Goal: Task Accomplishment & Management: Manage account settings

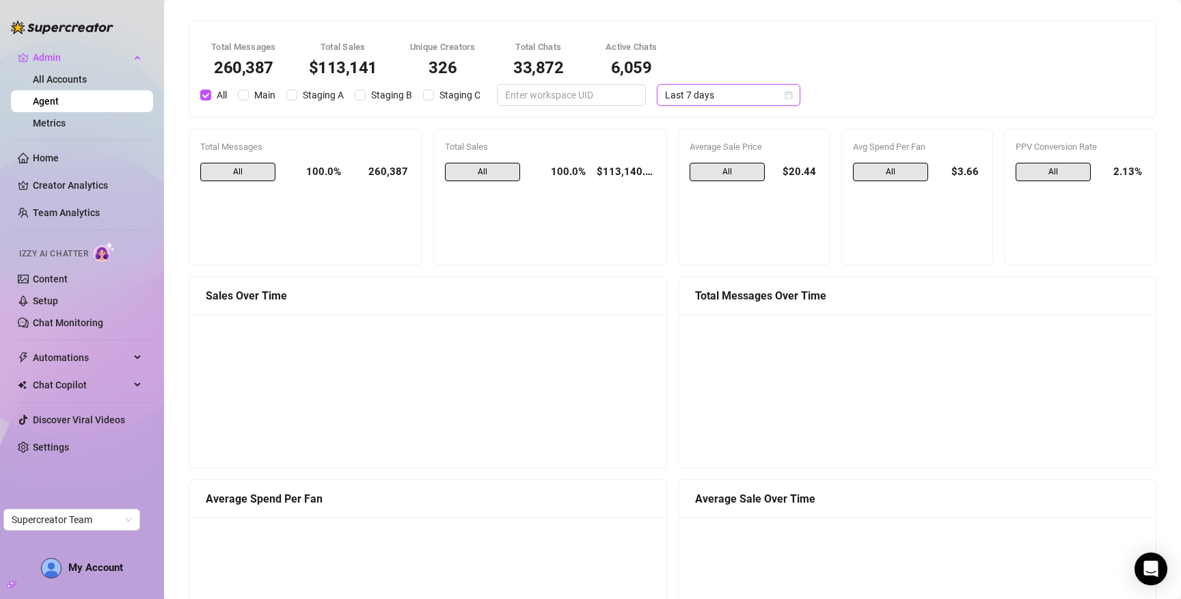
scroll to position [999, 0]
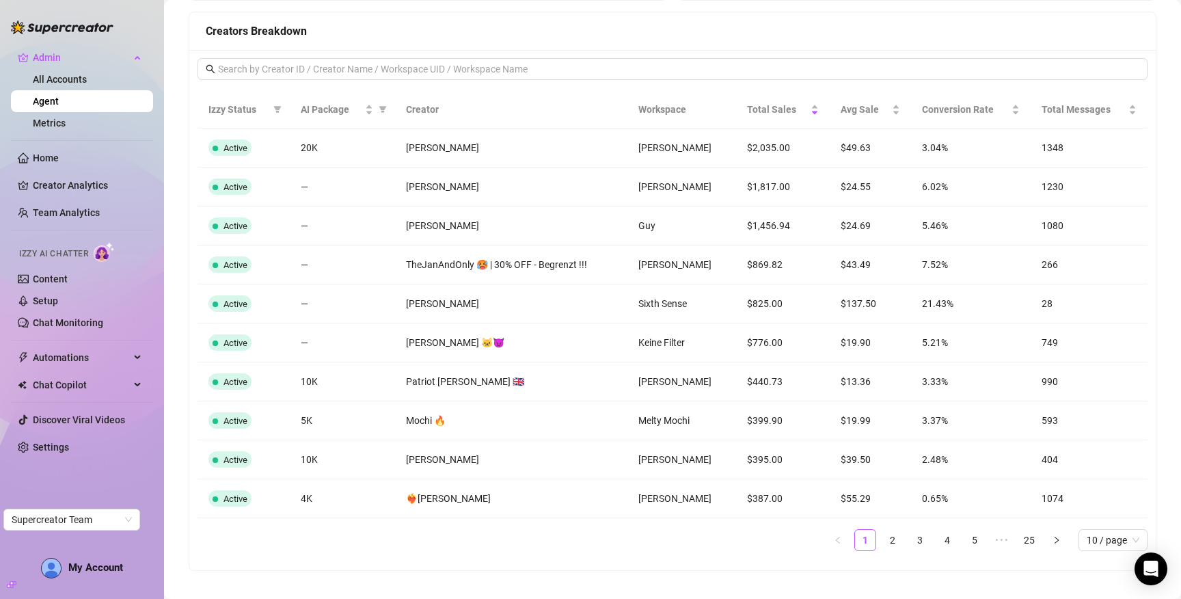
scroll to position [1073, 0]
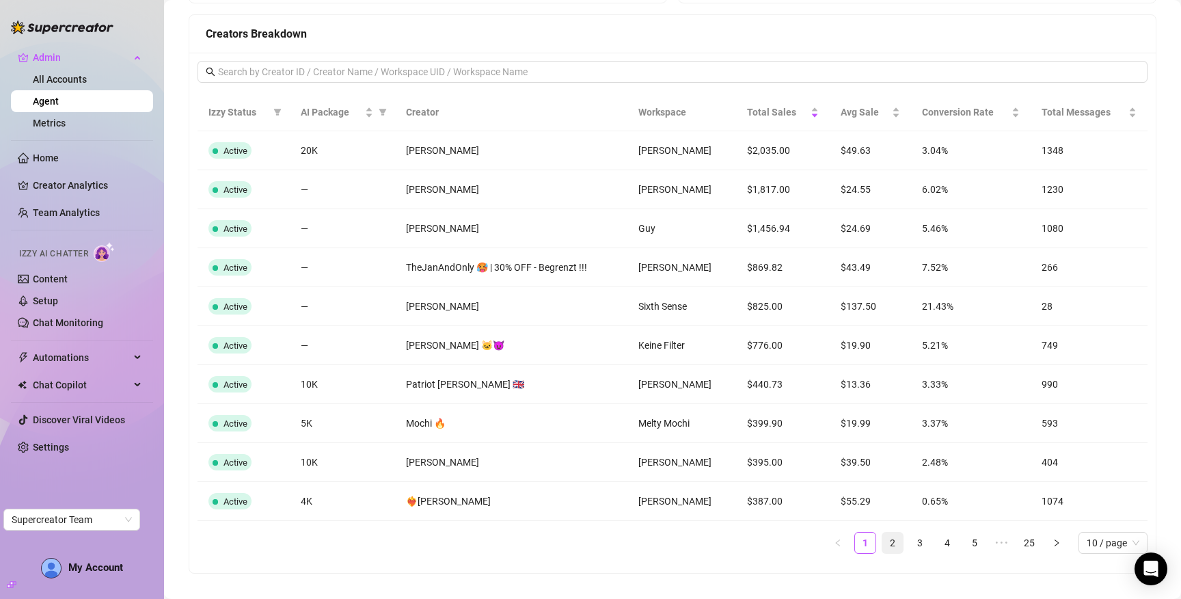
click at [883, 547] on link "2" at bounding box center [892, 542] width 20 height 20
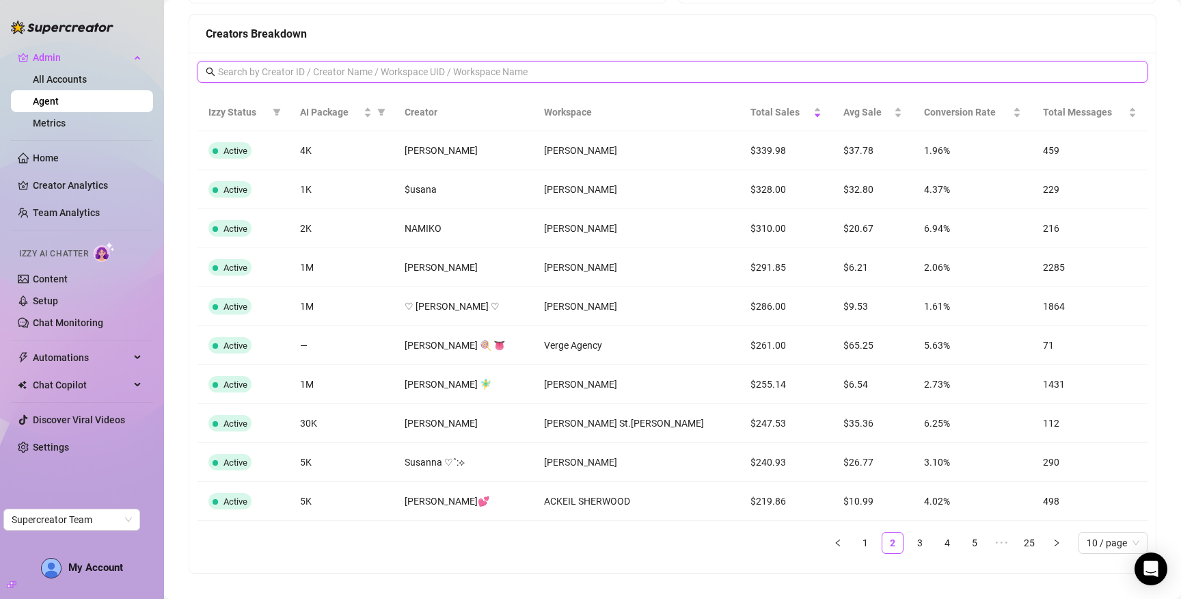
click at [489, 68] on input "text" at bounding box center [673, 71] width 910 height 15
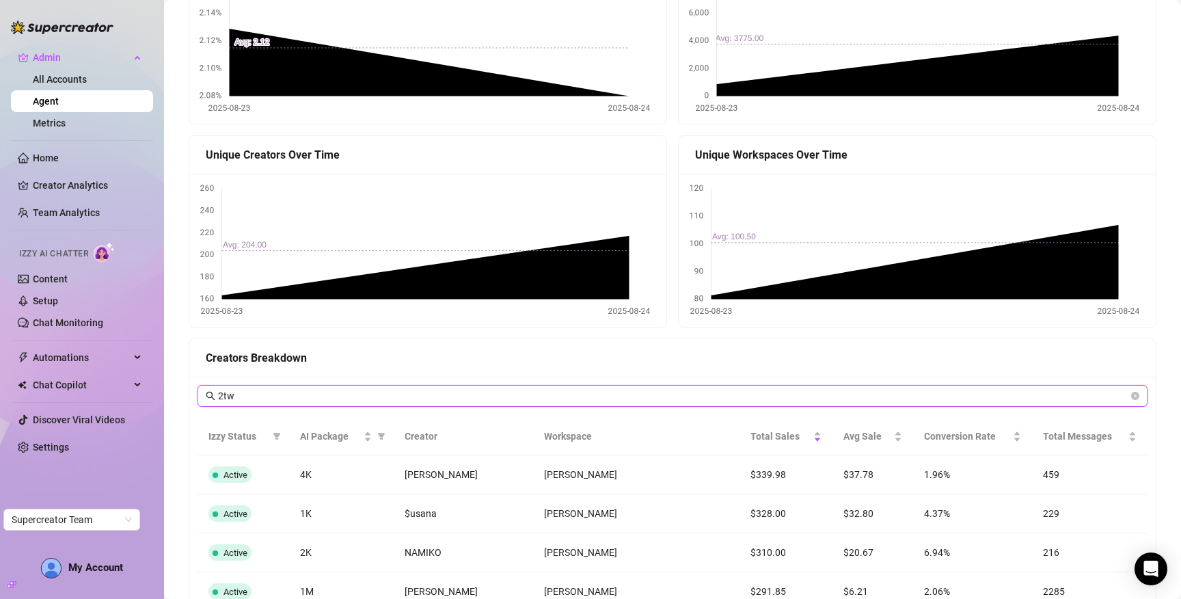
type input "2tw"
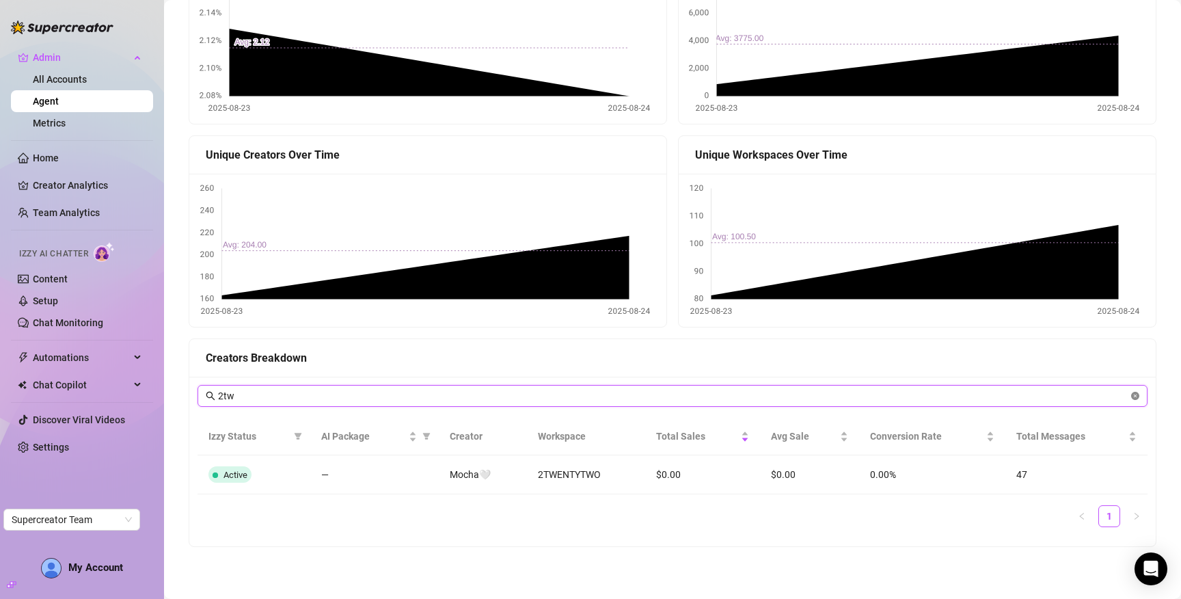
click at [1131, 398] on icon "close-circle" at bounding box center [1135, 396] width 8 height 8
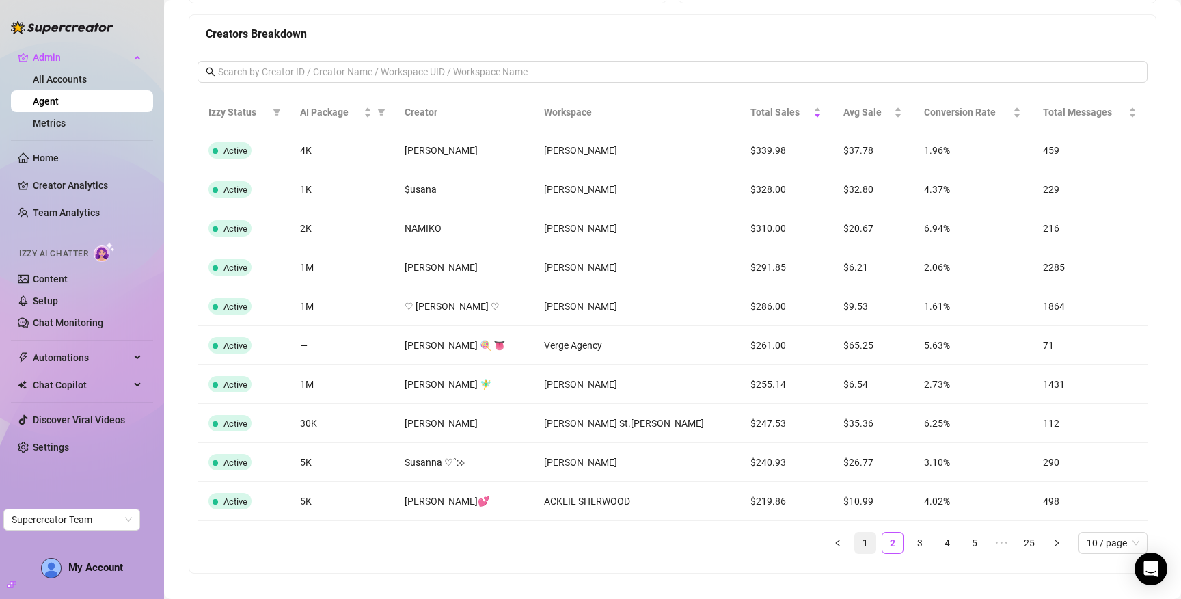
click at [857, 540] on link "1" at bounding box center [865, 542] width 20 height 20
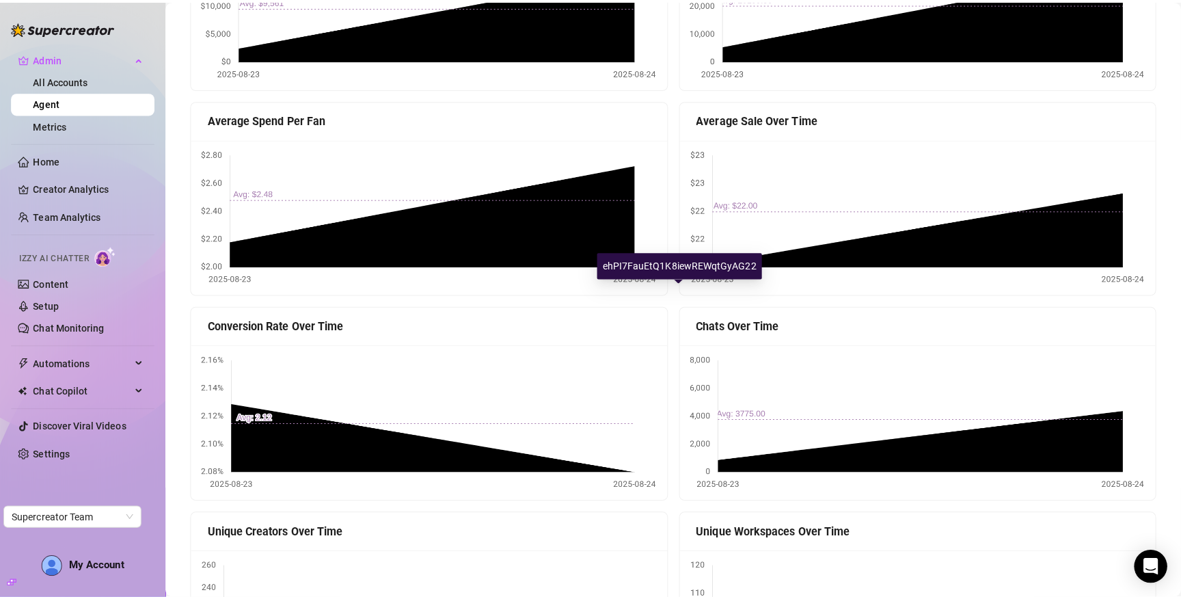
scroll to position [0, 0]
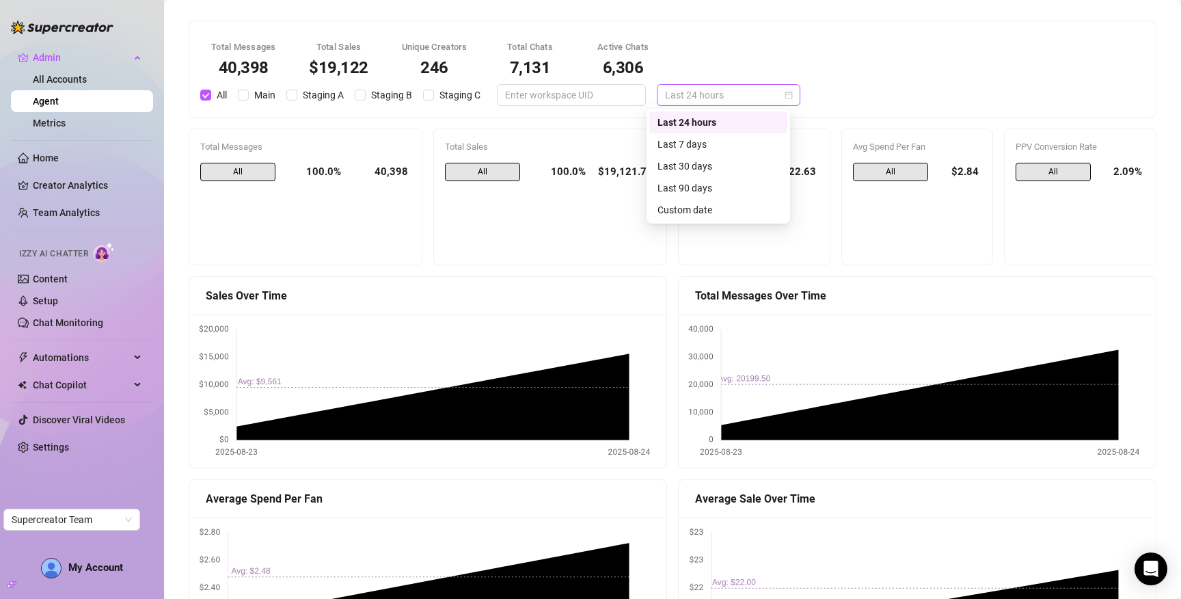
click at [700, 98] on span "Last 24 hours" at bounding box center [728, 95] width 127 height 20
click at [715, 143] on div "Last 7 days" at bounding box center [718, 144] width 122 height 15
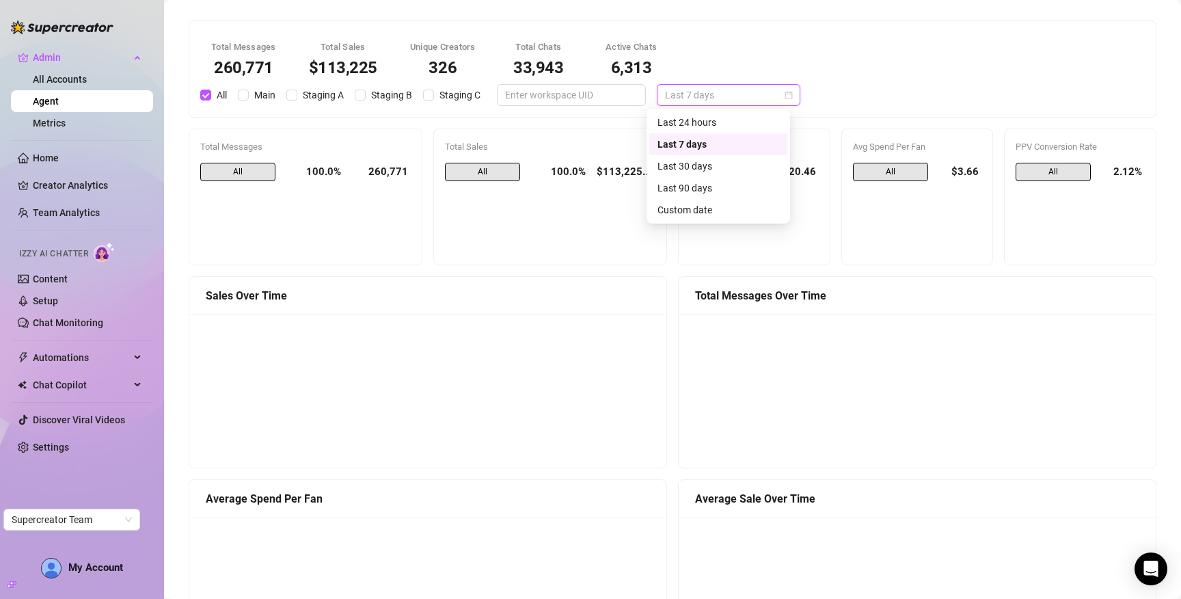
click at [670, 91] on span "Last 7 days" at bounding box center [728, 95] width 127 height 20
click at [682, 126] on div "Last 24 hours" at bounding box center [718, 122] width 122 height 15
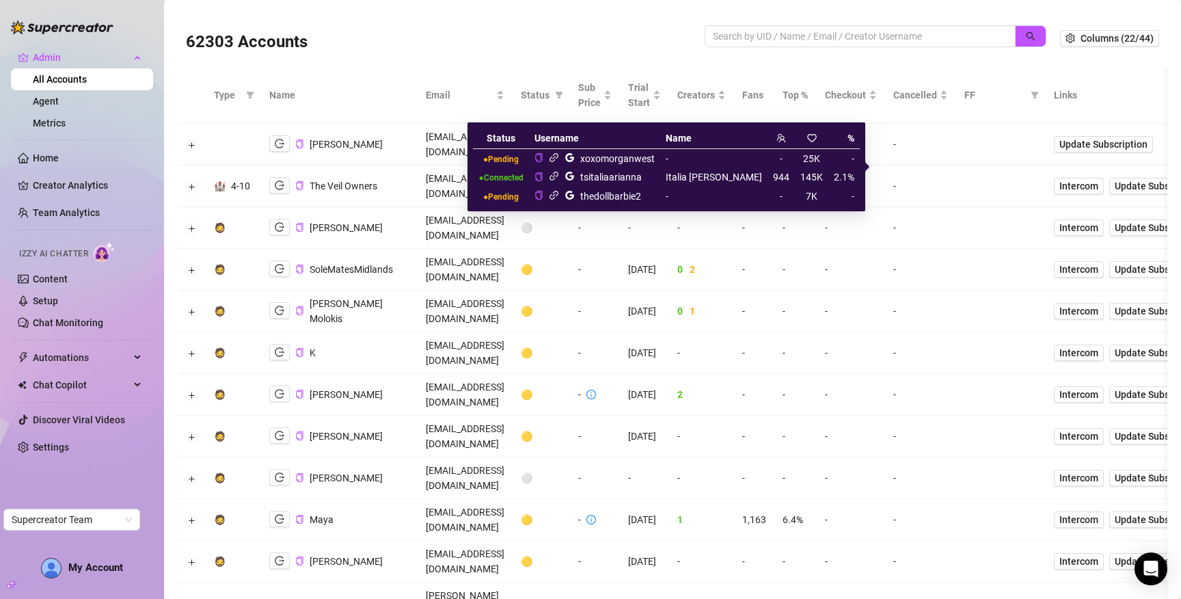
click at [559, 178] on icon "link" at bounding box center [554, 176] width 10 height 10
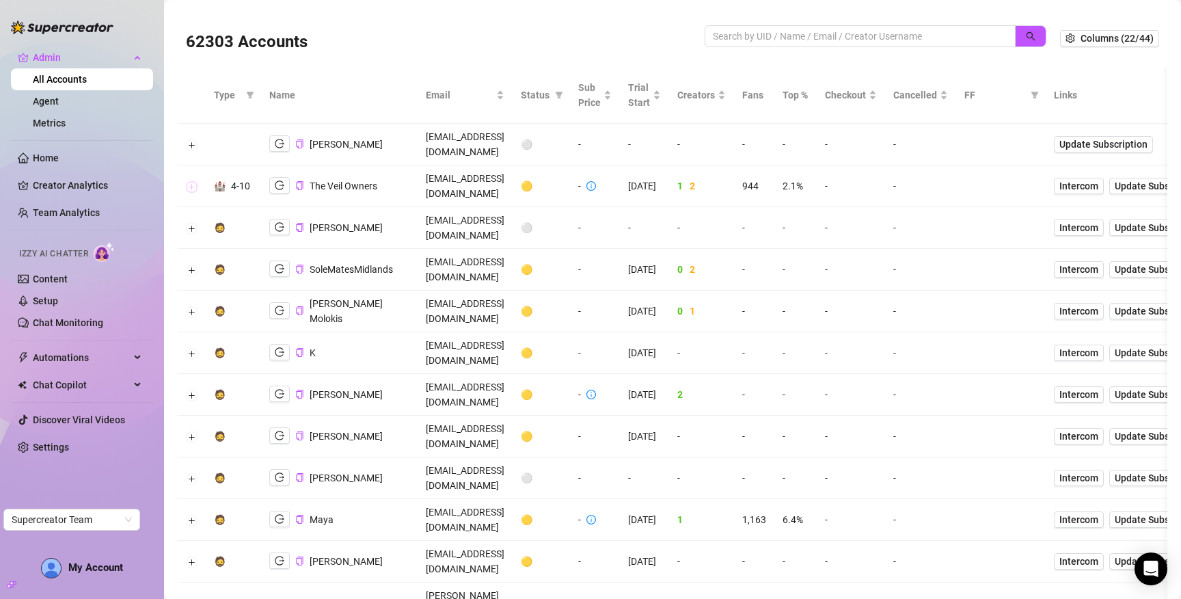
click at [191, 181] on button "Expand row" at bounding box center [192, 186] width 11 height 11
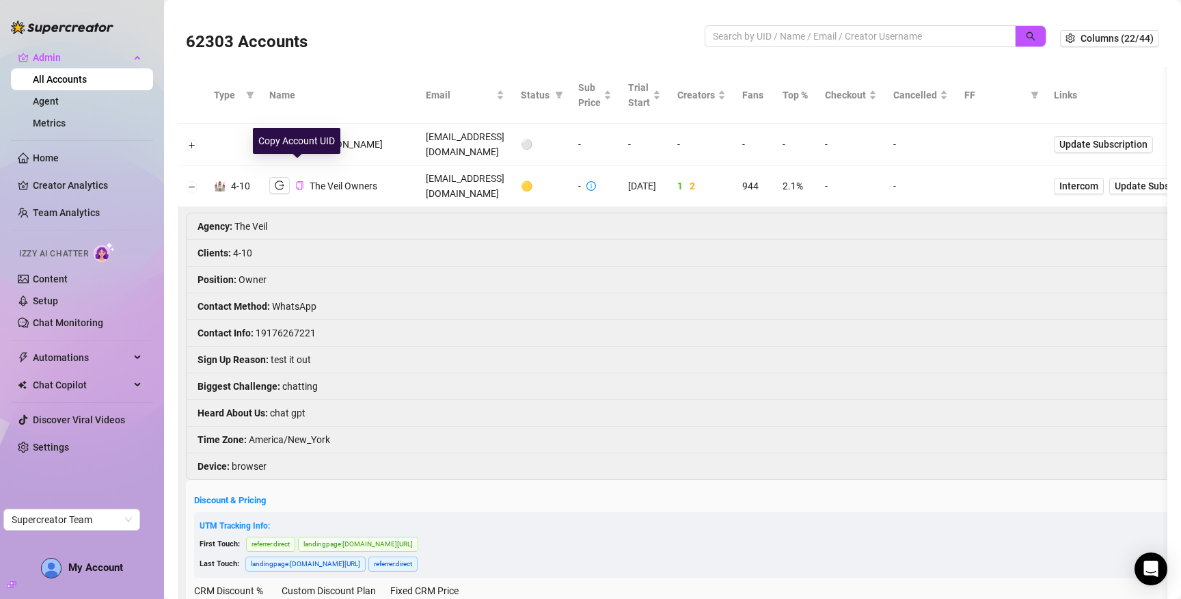
click at [300, 181] on icon "copy" at bounding box center [299, 185] width 9 height 9
click at [920, 32] on input "search" at bounding box center [855, 36] width 284 height 15
type input "gali"
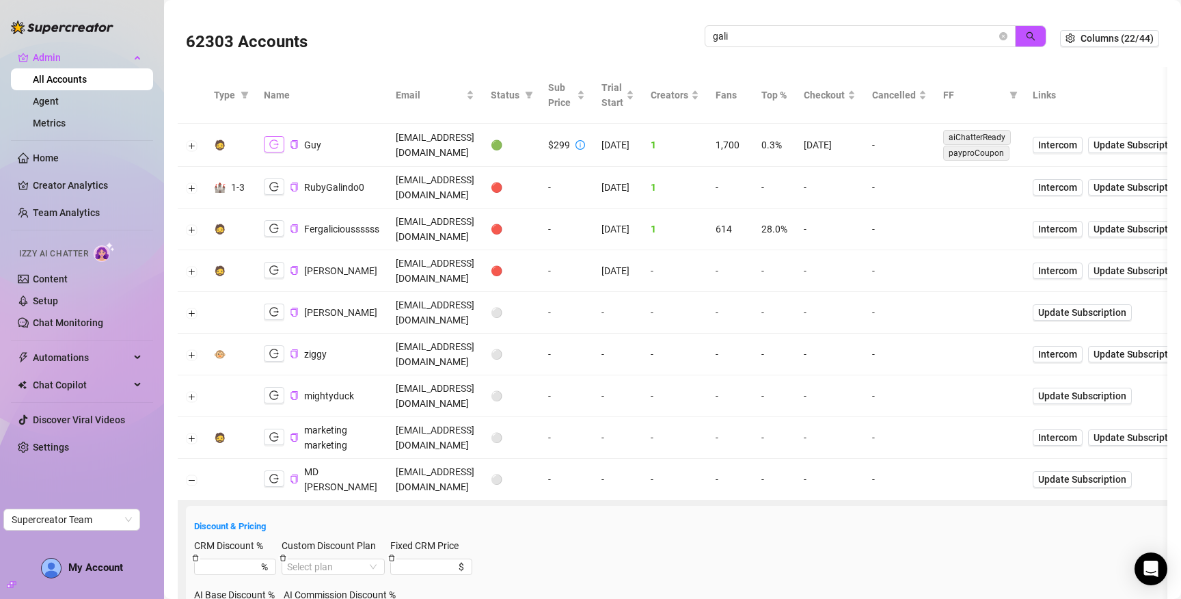
click at [279, 143] on button "button" at bounding box center [274, 144] width 20 height 16
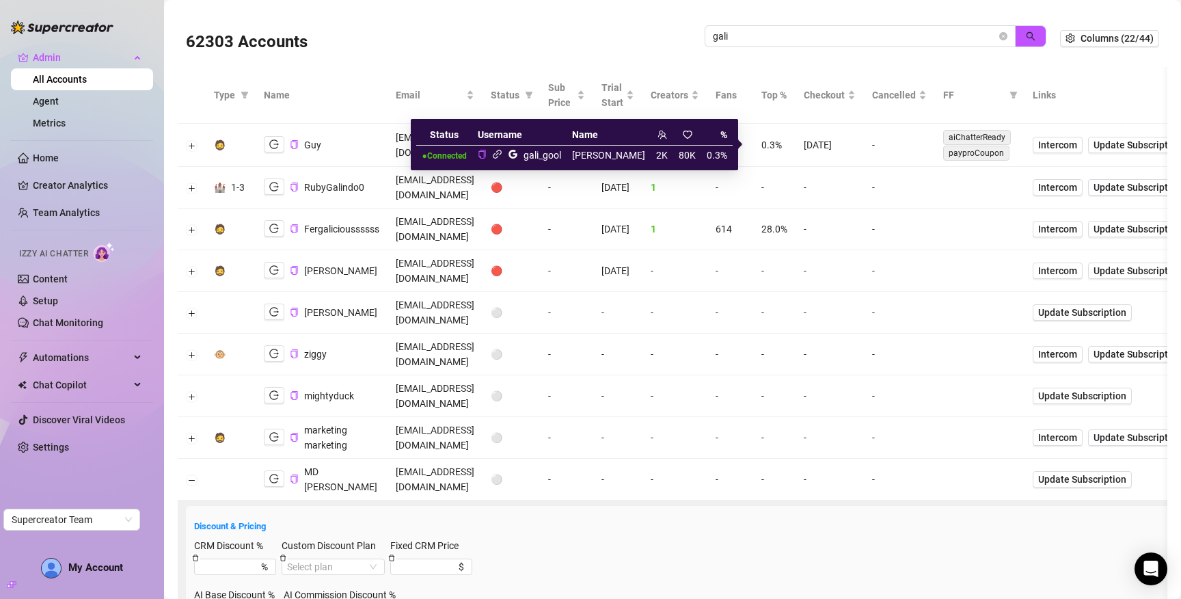
click at [502, 156] on icon "link" at bounding box center [497, 154] width 10 height 10
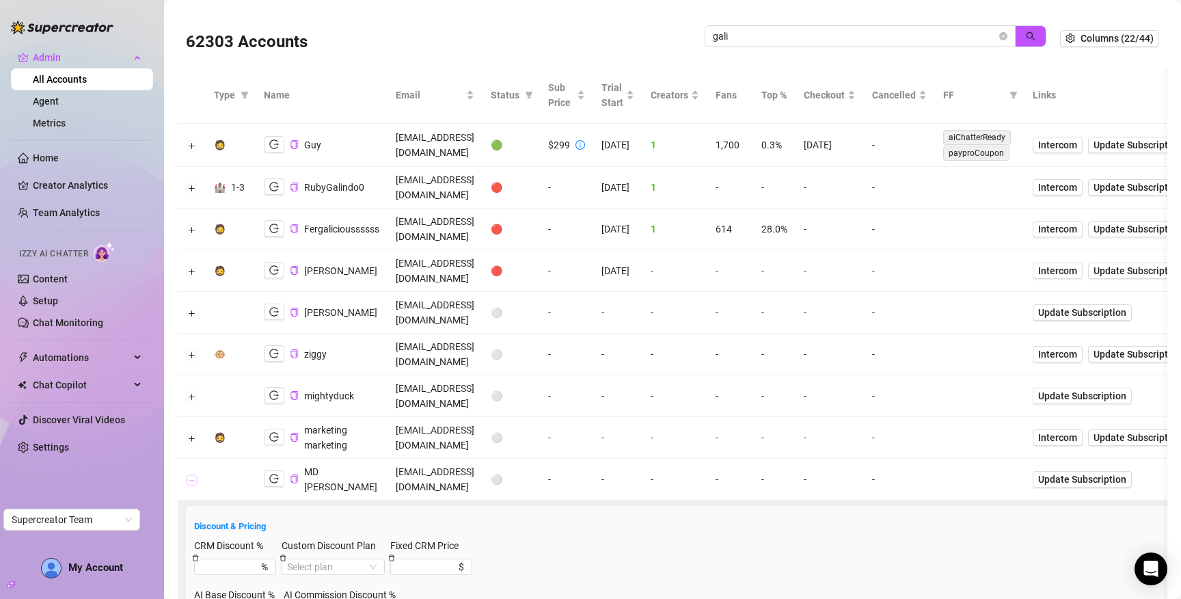
click at [189, 474] on button "Collapse row" at bounding box center [192, 479] width 11 height 11
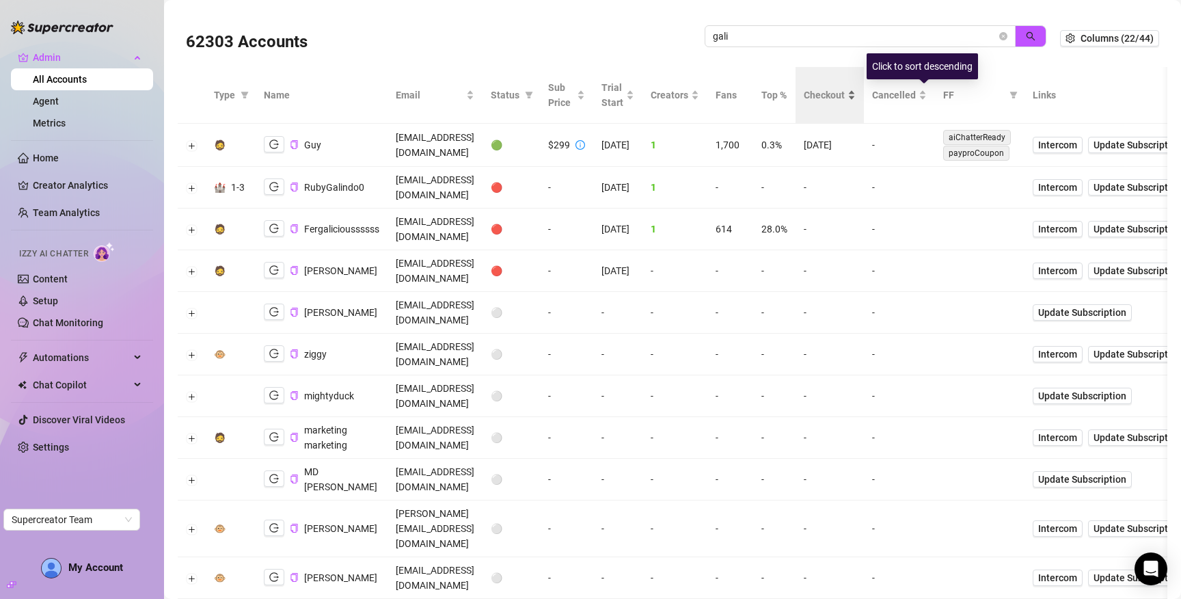
click at [845, 98] on span "Checkout" at bounding box center [824, 94] width 41 height 15
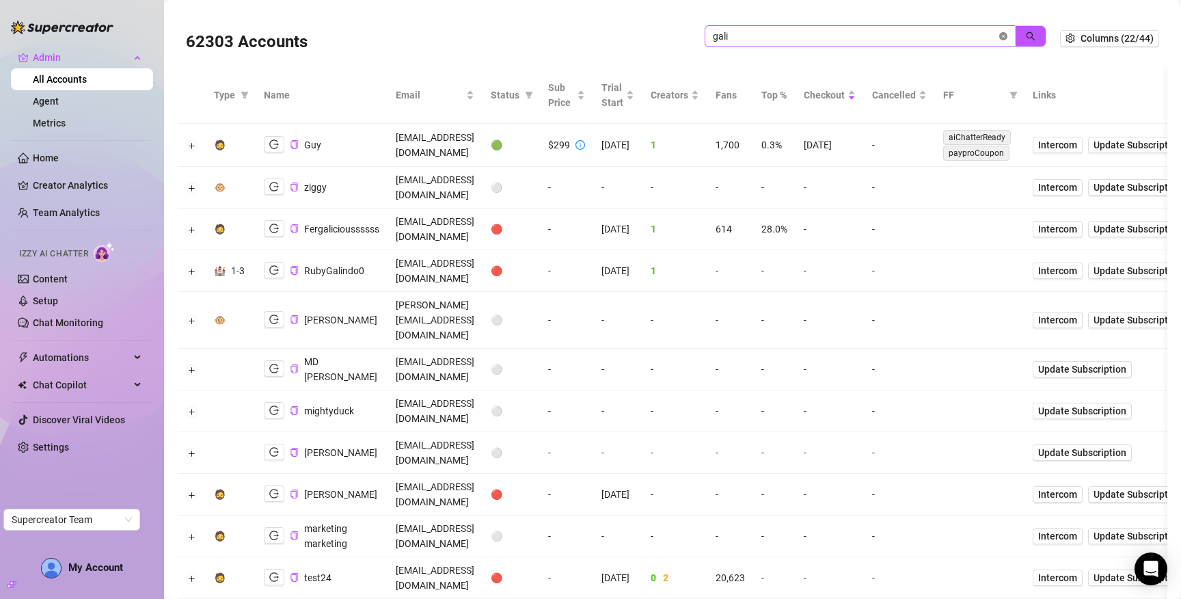
click at [999, 37] on icon "close-circle" at bounding box center [1003, 36] width 8 height 8
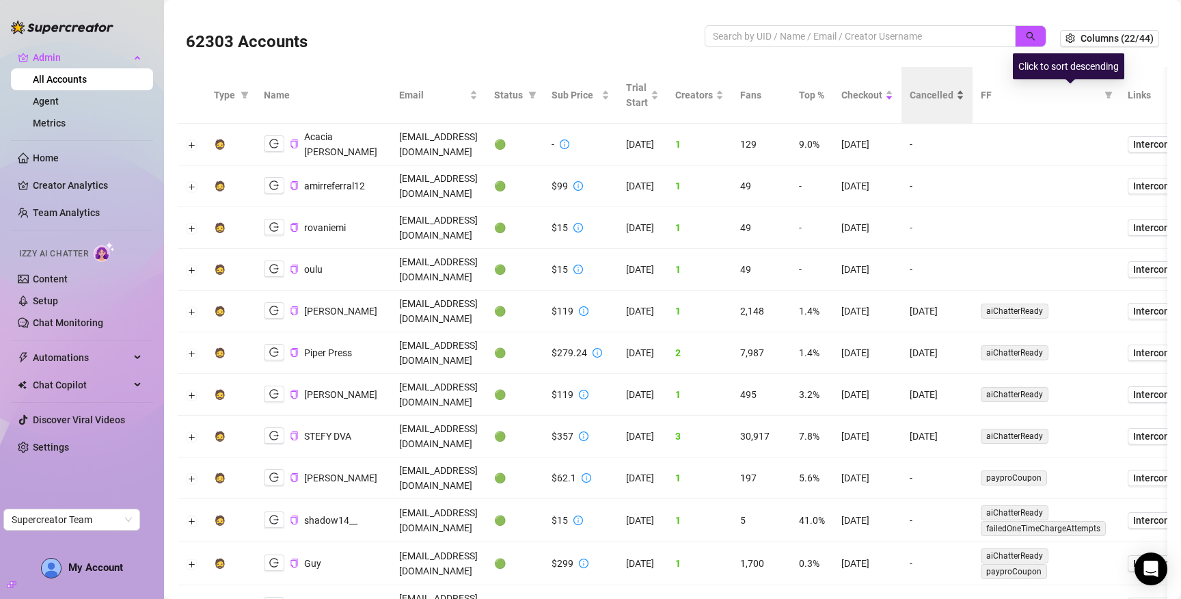
click at [953, 91] on span "Cancelled" at bounding box center [931, 94] width 44 height 15
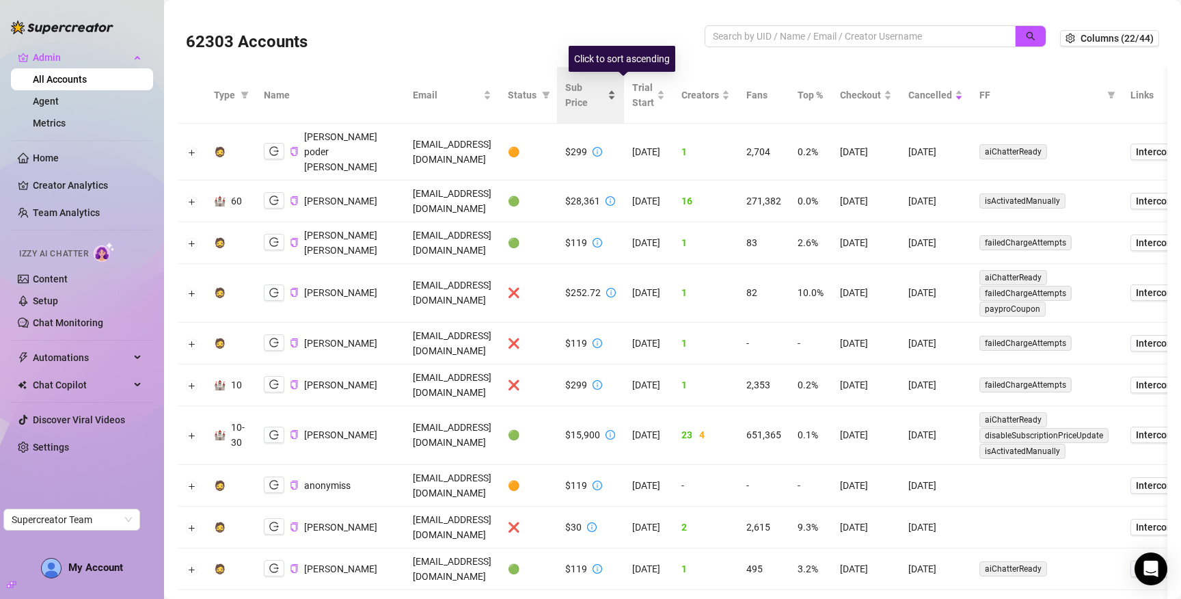
click at [605, 103] on span "Sub Price" at bounding box center [585, 95] width 40 height 30
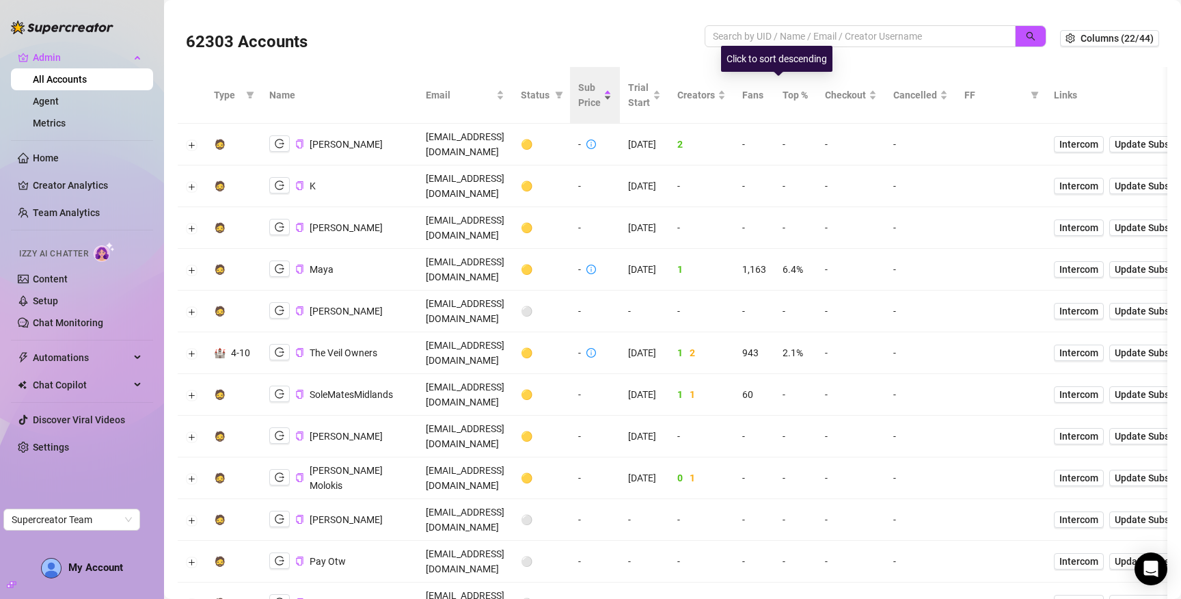
click at [612, 91] on div "Sub Price" at bounding box center [594, 95] width 33 height 30
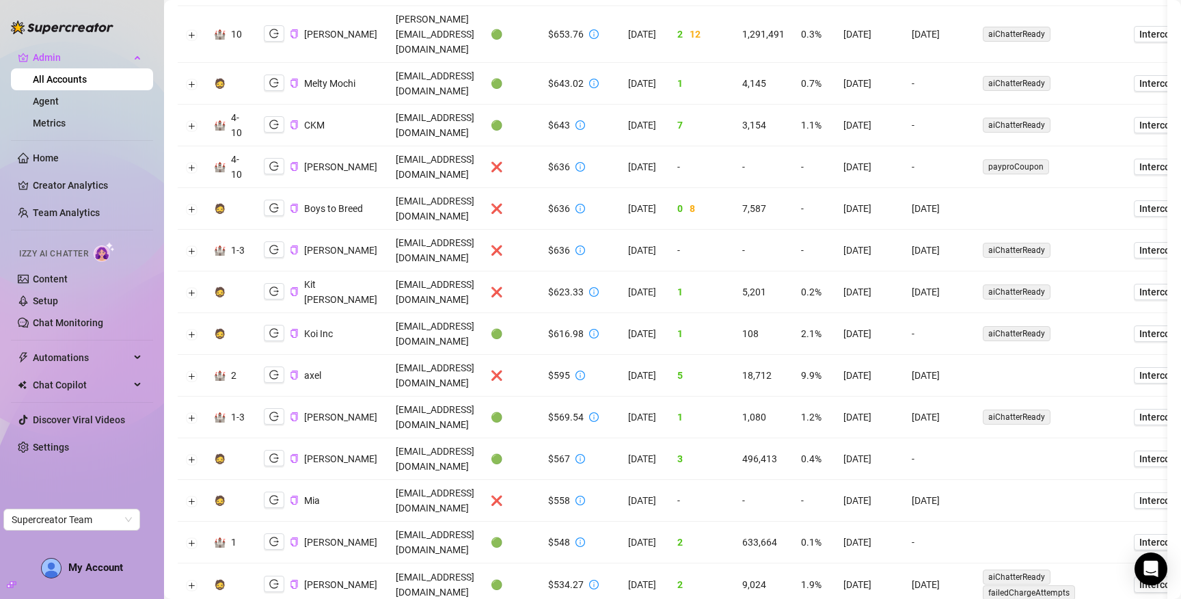
scroll to position [2661, 0]
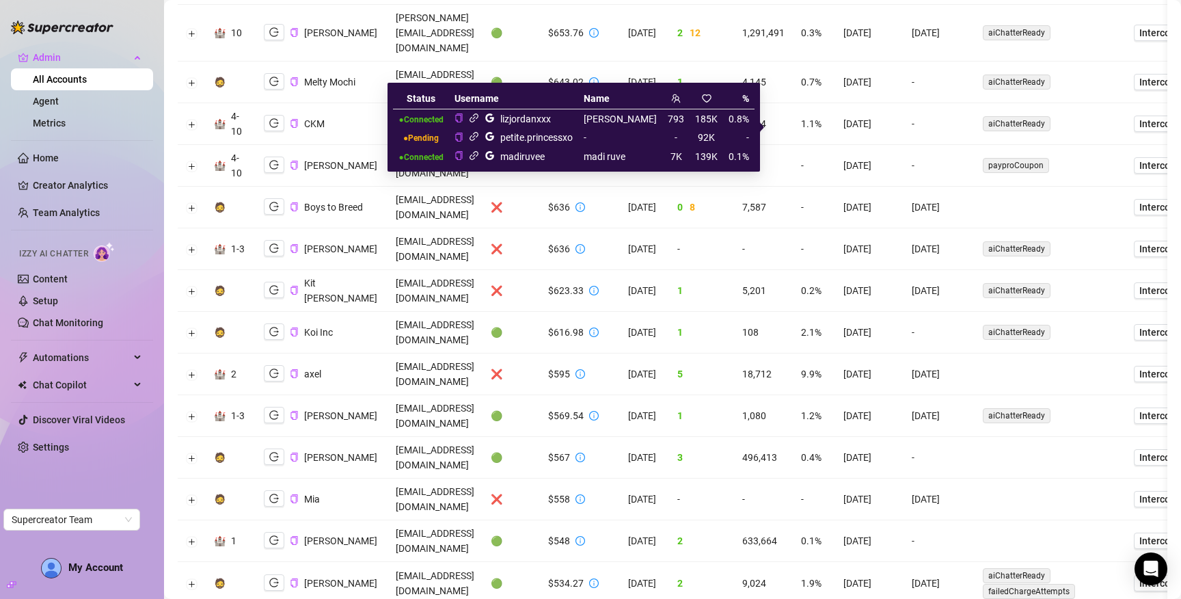
click at [479, 154] on icon "link" at bounding box center [474, 155] width 10 height 10
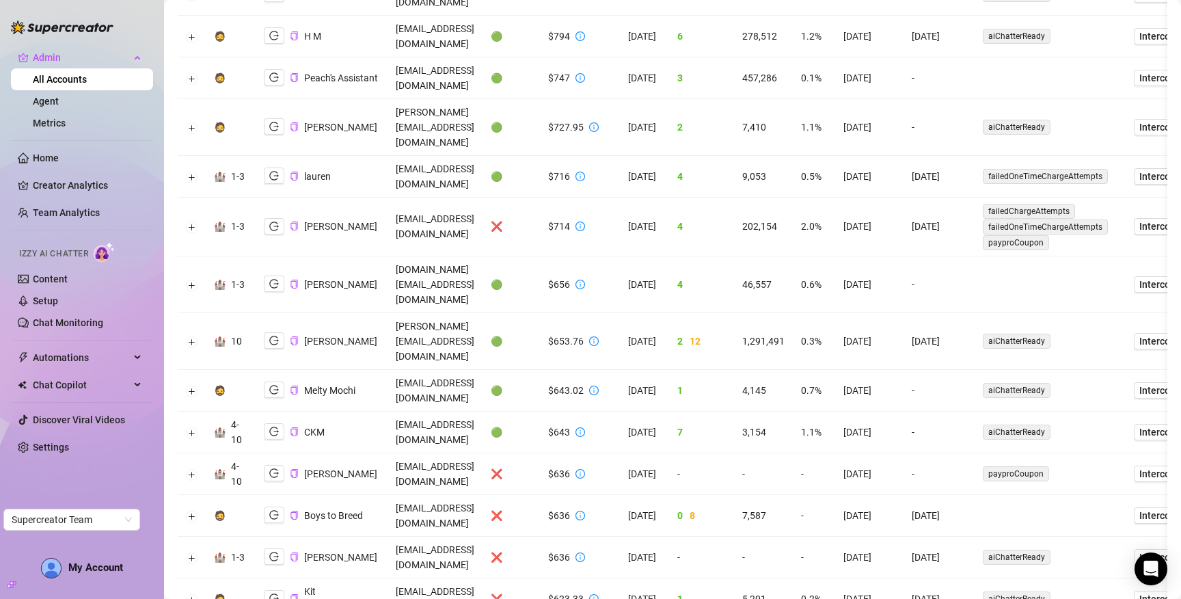
scroll to position [2349, 0]
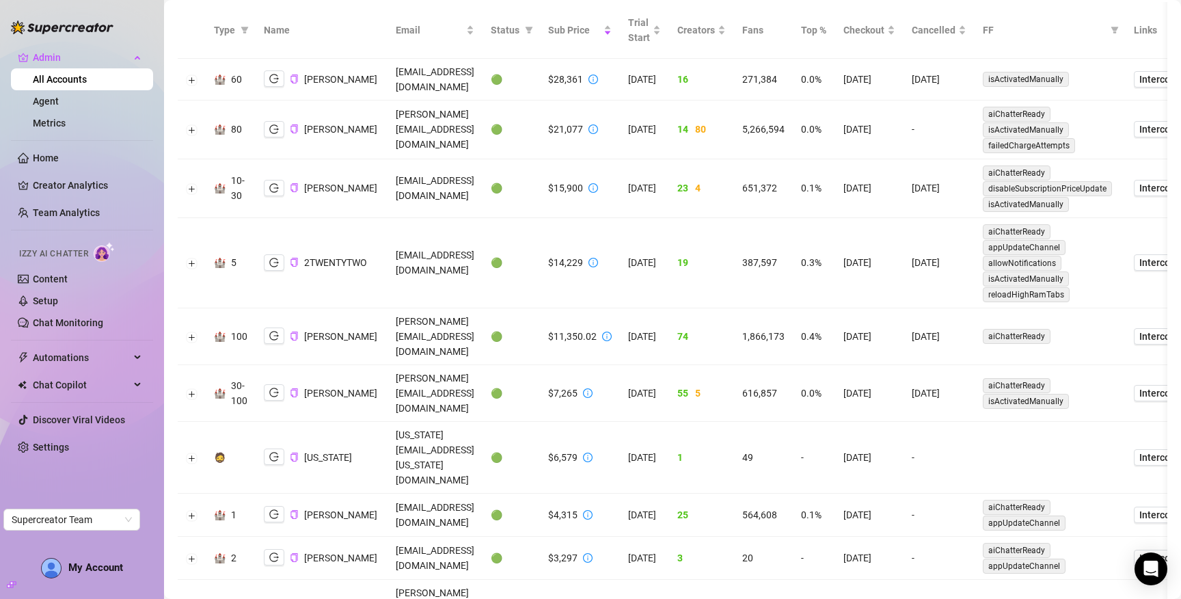
scroll to position [0, 0]
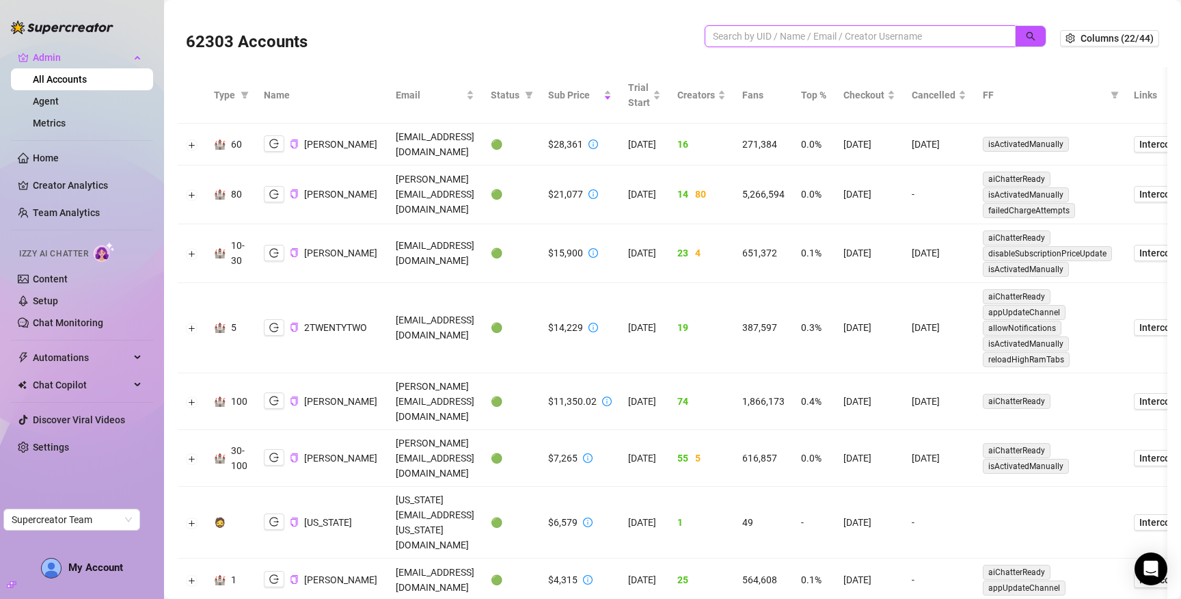
click at [855, 42] on input "search" at bounding box center [855, 36] width 284 height 15
paste input "iz7zxKBKSaPGidpOFpsfzNz0GJT2"
click at [1026, 36] on icon "search" at bounding box center [1030, 36] width 9 height 9
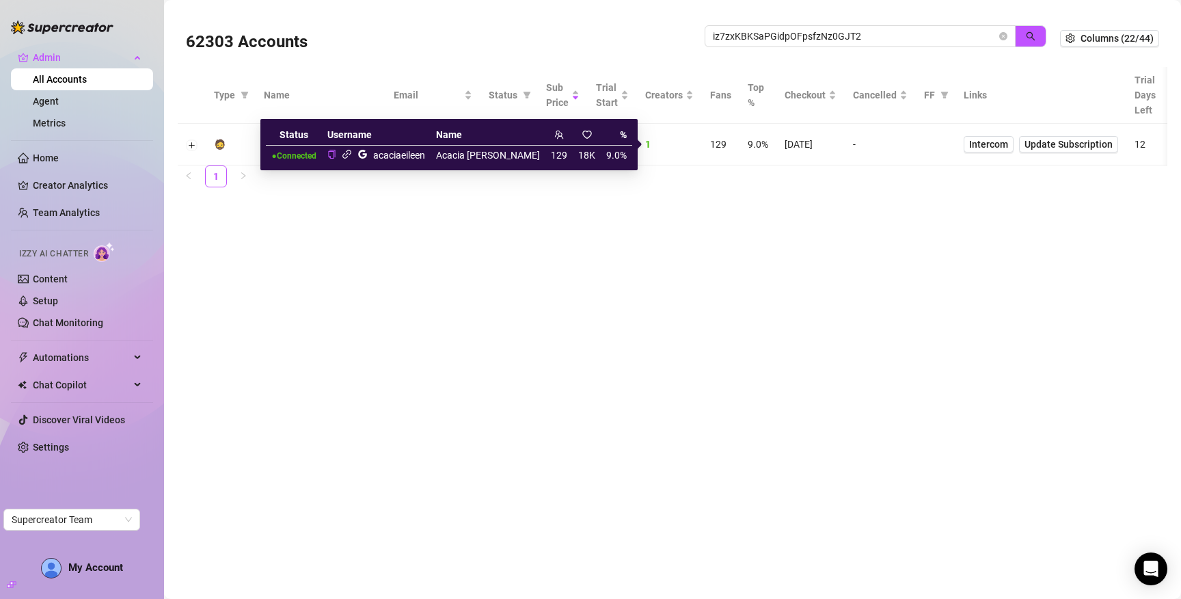
click at [352, 153] on icon "link" at bounding box center [347, 154] width 10 height 10
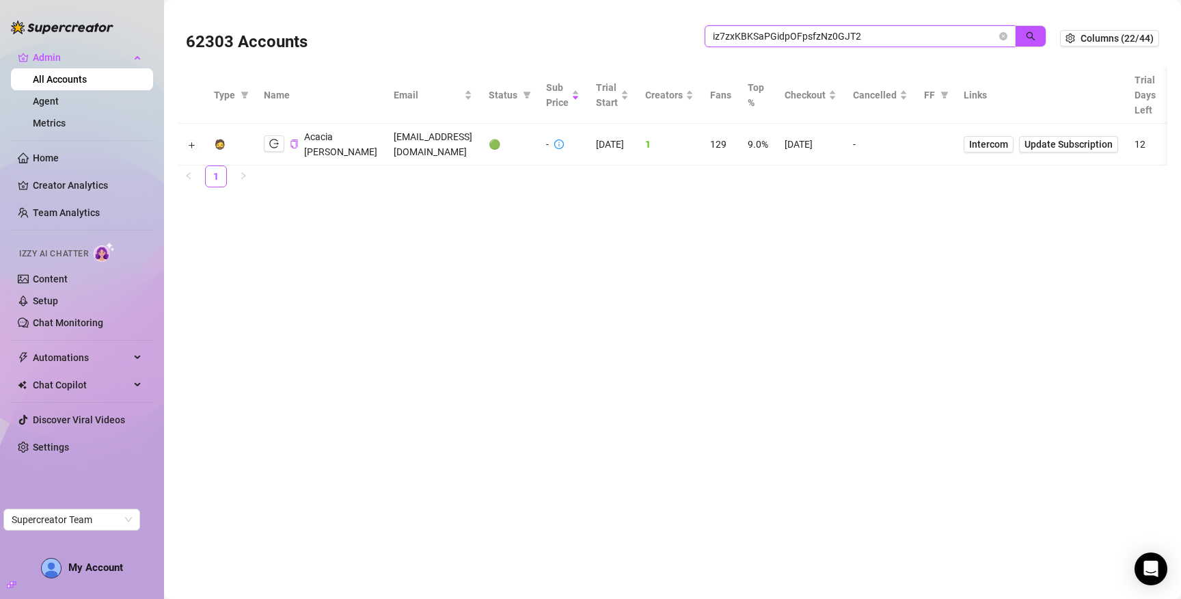
click at [931, 38] on input "iz7zxKBKSaPGidpOFpsfzNz0GJT2" at bounding box center [855, 36] width 284 height 15
paste input "aCObwViZHNM4aZbFxxygukbkf4F"
click at [1029, 43] on button "button" at bounding box center [1030, 36] width 31 height 22
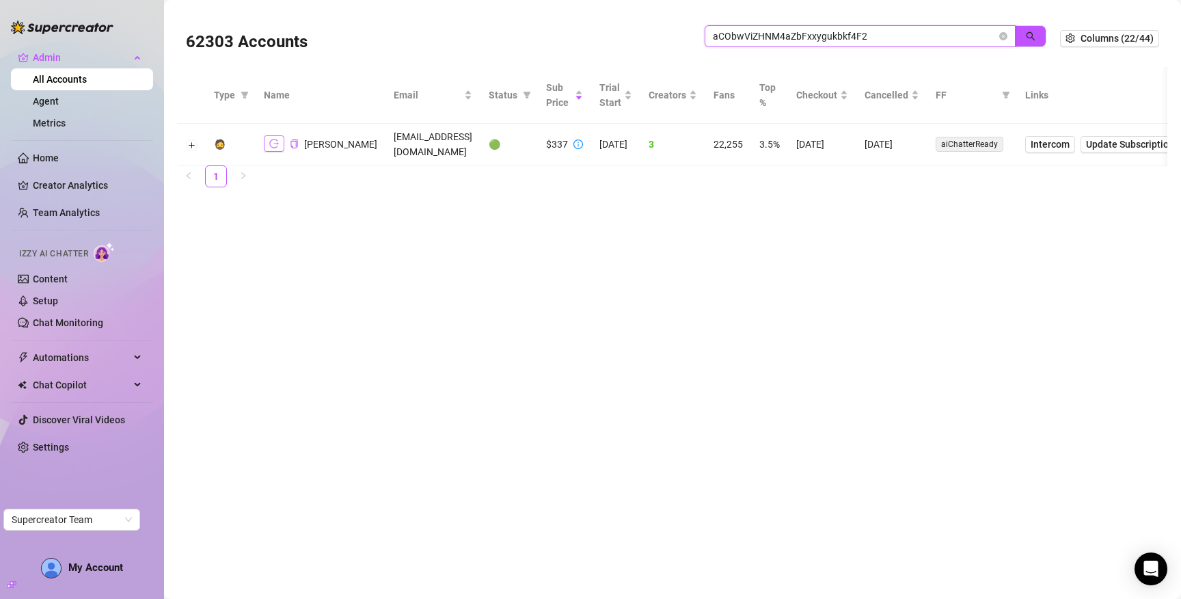
type input "aCObwViZHNM4aZbFxxygukbkf4F2"
click at [280, 142] on button "button" at bounding box center [274, 143] width 20 height 16
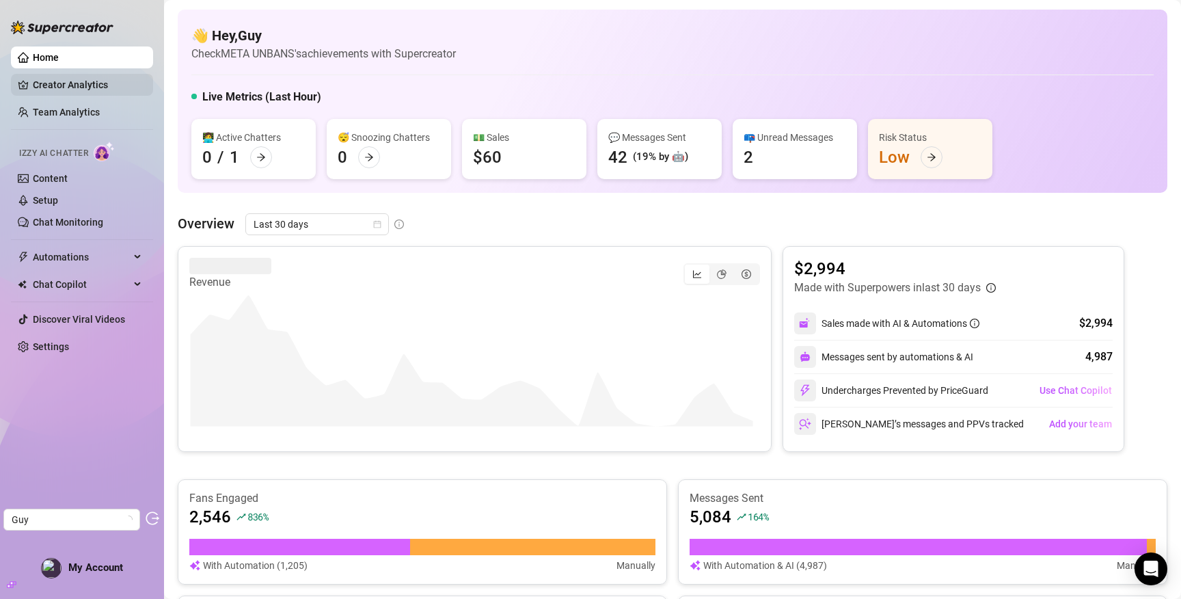
click at [77, 87] on link "Creator Analytics" at bounding box center [87, 85] width 109 height 22
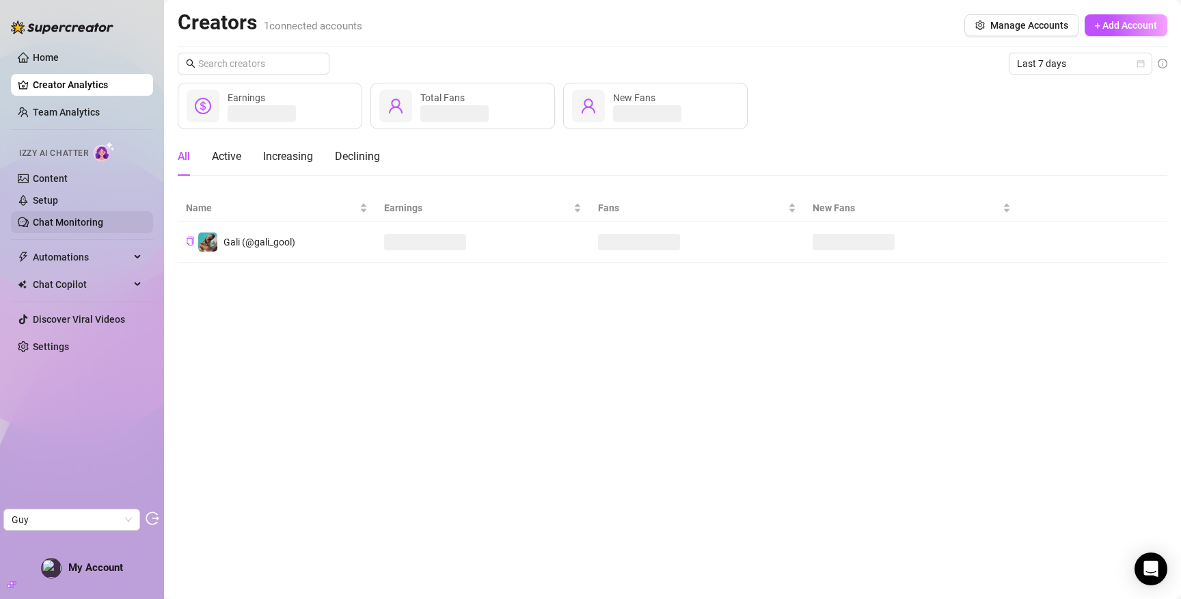
click at [77, 217] on link "Chat Monitoring" at bounding box center [68, 222] width 70 height 11
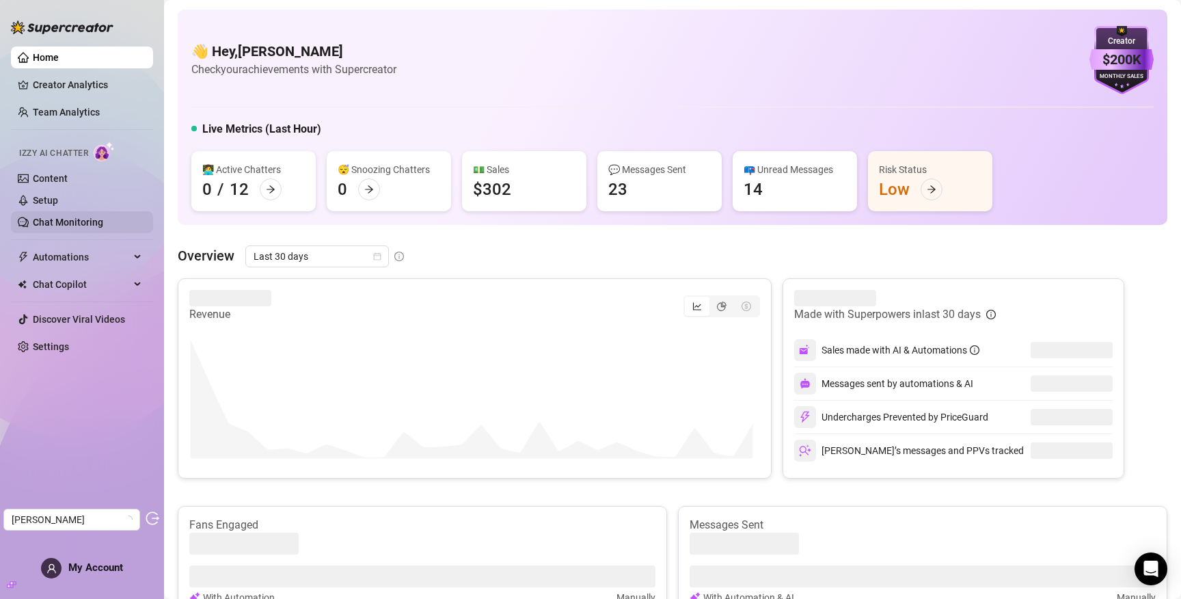
click at [72, 226] on link "Chat Monitoring" at bounding box center [68, 222] width 70 height 11
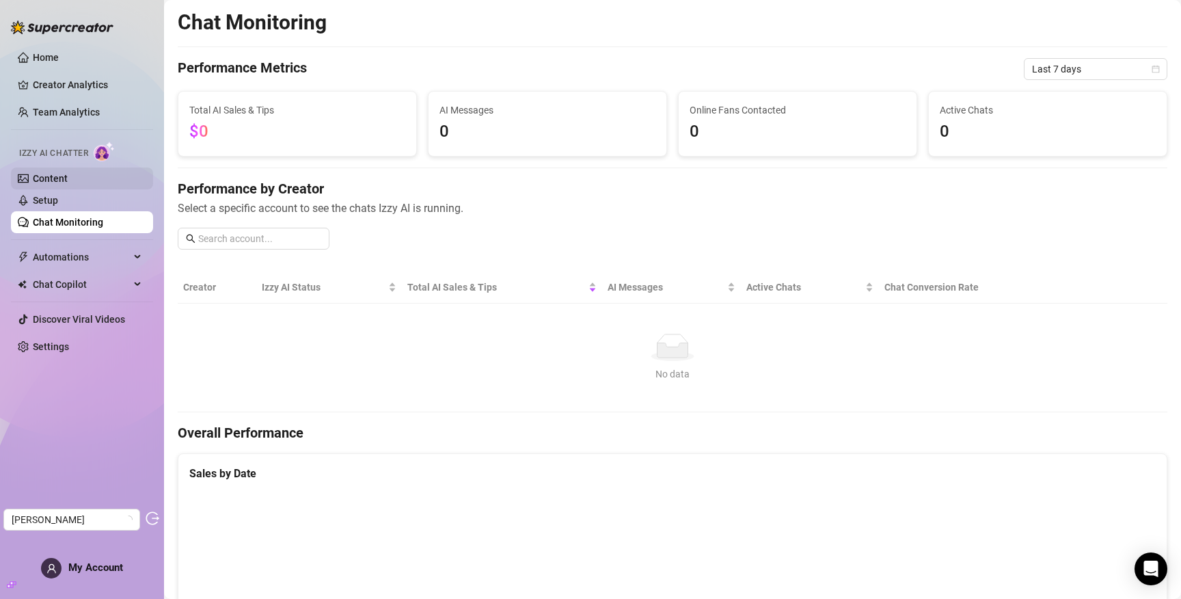
click at [68, 173] on link "Content" at bounding box center [50, 178] width 35 height 11
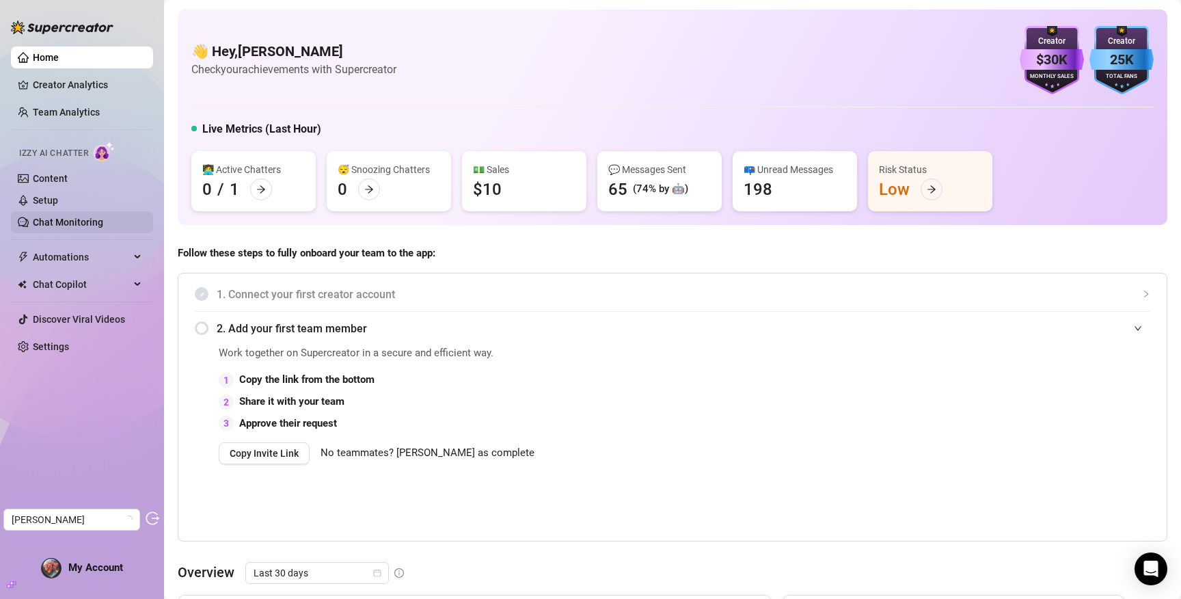
click at [66, 217] on link "Chat Monitoring" at bounding box center [68, 222] width 70 height 11
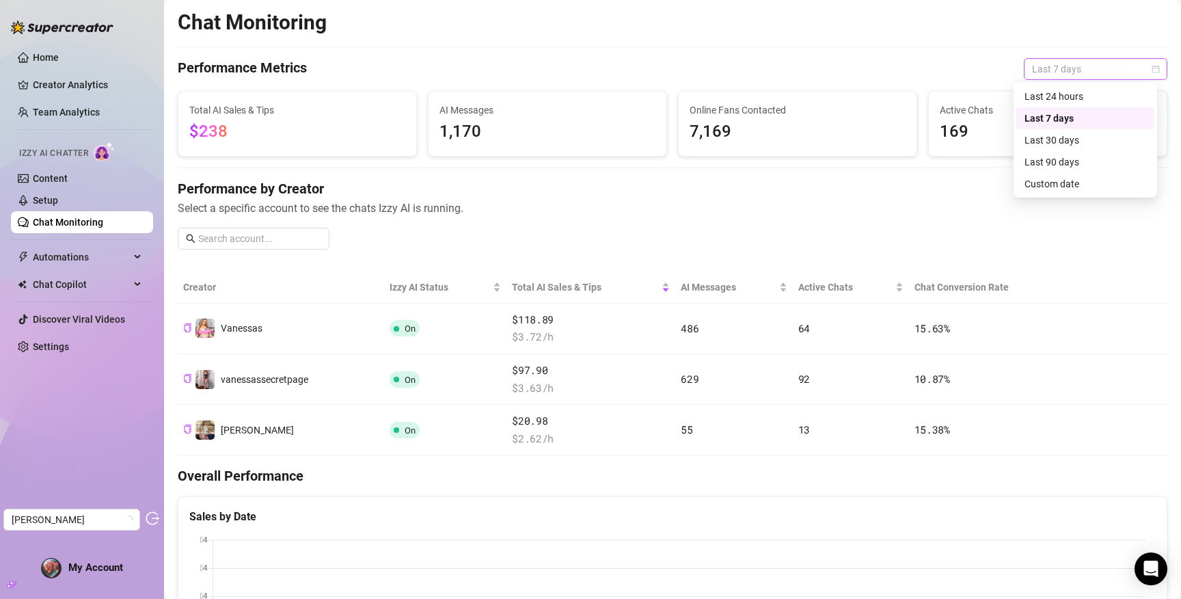
click at [1089, 69] on span "Last 7 days" at bounding box center [1095, 69] width 127 height 20
click at [1058, 152] on div "Last 90 days" at bounding box center [1085, 162] width 138 height 22
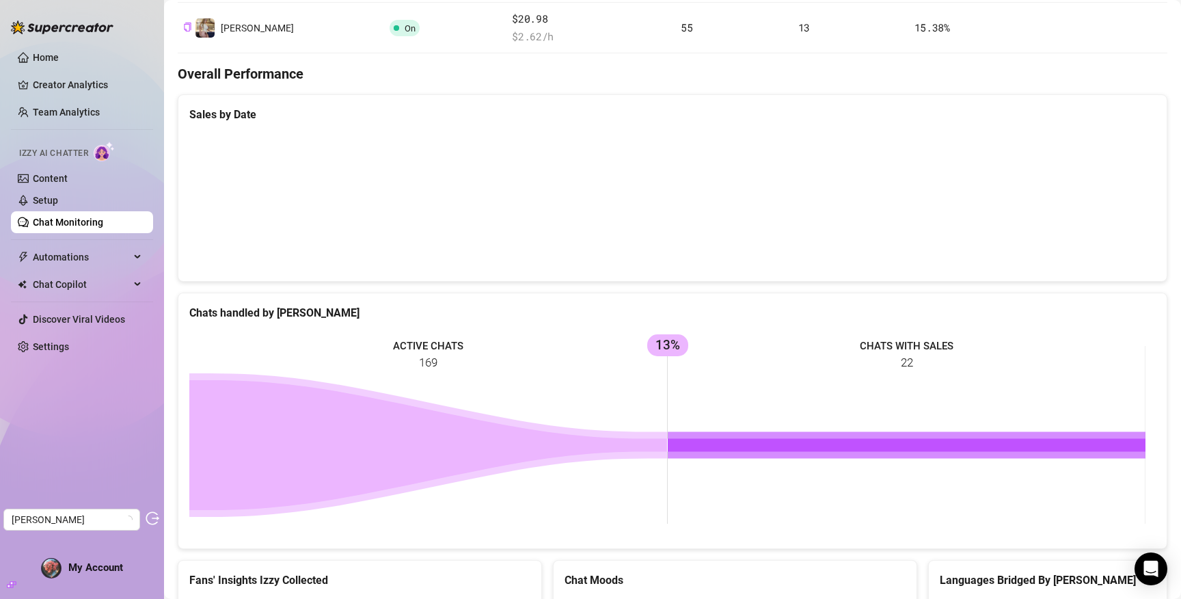
scroll to position [476, 0]
